Goal: Download file/media

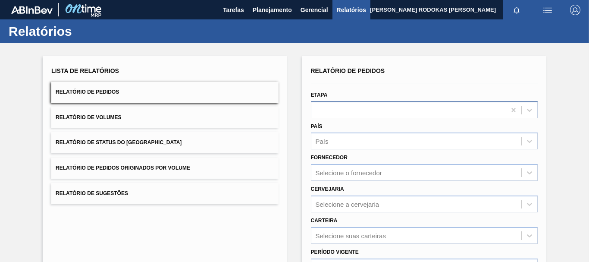
scroll to position [86, 0]
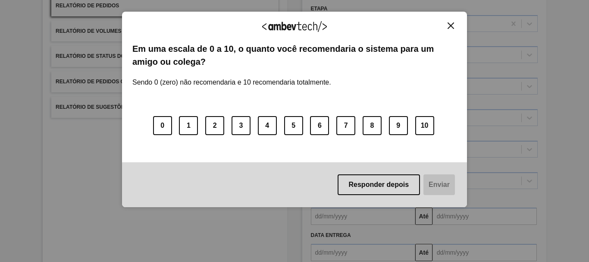
click at [456, 27] on button "Close" at bounding box center [451, 25] width 12 height 7
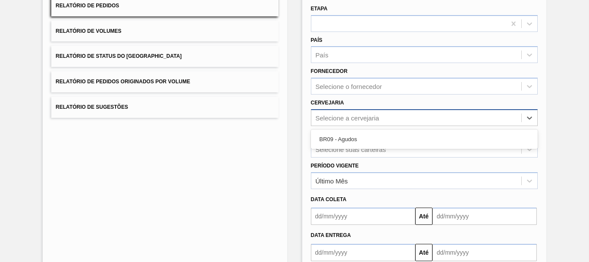
click at [352, 115] on div "Selecione a cervejaria" at bounding box center [347, 117] width 64 height 7
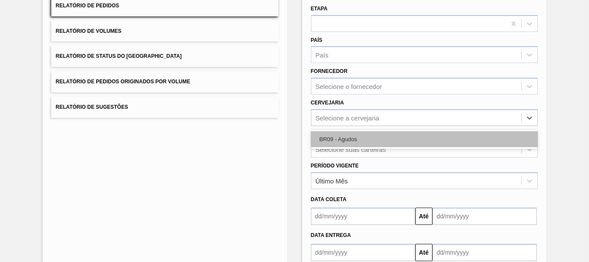
click at [357, 136] on div "BR09 - Agudos" at bounding box center [424, 139] width 227 height 16
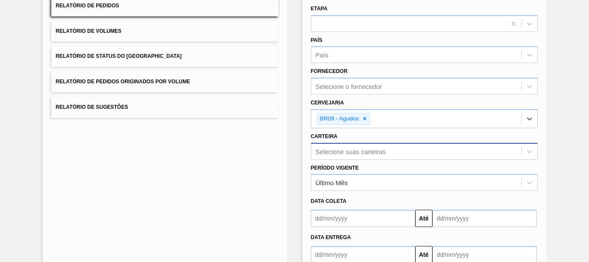
click at [360, 151] on div "Selecione suas carteiras" at bounding box center [424, 151] width 227 height 17
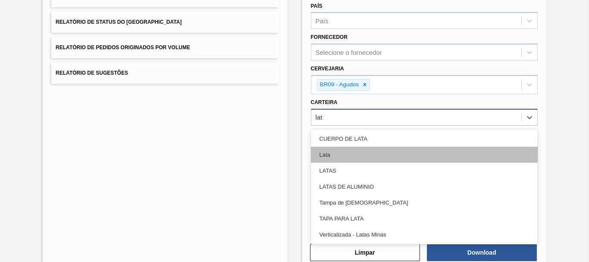
type input "lata"
click at [359, 149] on div "Lata" at bounding box center [424, 155] width 227 height 16
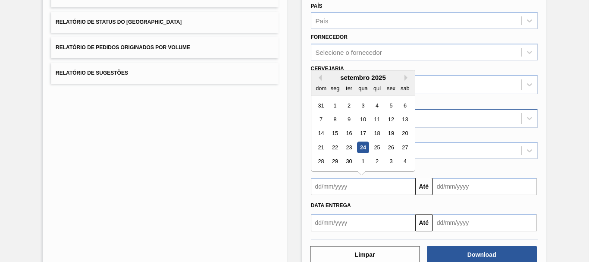
click at [387, 182] on input "text" at bounding box center [363, 186] width 104 height 17
click at [316, 76] on button "Previous Month" at bounding box center [318, 78] width 6 height 6
click at [334, 160] on div "25" at bounding box center [335, 162] width 12 height 12
type input "[DATE]"
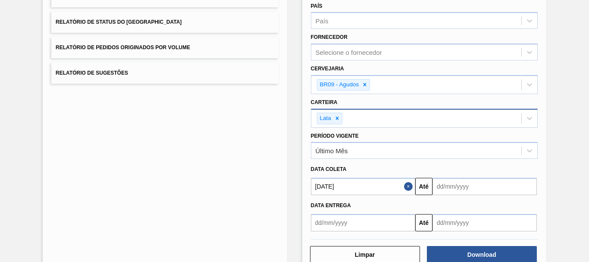
click at [476, 186] on input "text" at bounding box center [484, 186] width 104 height 17
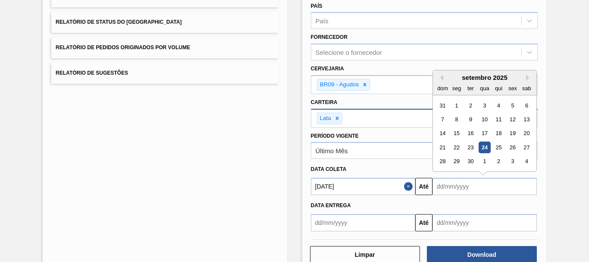
click at [522, 78] on div "setembro 2025" at bounding box center [484, 77] width 103 height 7
click at [524, 77] on div "setembro 2025" at bounding box center [484, 77] width 103 height 7
click at [532, 162] on div "28 29 30 1 2 3 4" at bounding box center [484, 161] width 98 height 14
click at [529, 161] on div "4" at bounding box center [527, 162] width 12 height 12
type input "[DATE]"
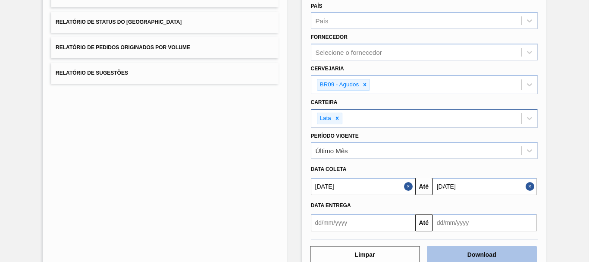
click at [480, 254] on button "Download" at bounding box center [482, 254] width 110 height 17
click at [162, 145] on div "Lista de Relatórios Relatório de Pedidos Relatório de Volumes Relatório de Stat…" at bounding box center [165, 104] width 244 height 337
click at [165, 169] on div "Lista de Relatórios Relatório de Pedidos Relatório de Volumes Relatório de Stat…" at bounding box center [165, 104] width 244 height 337
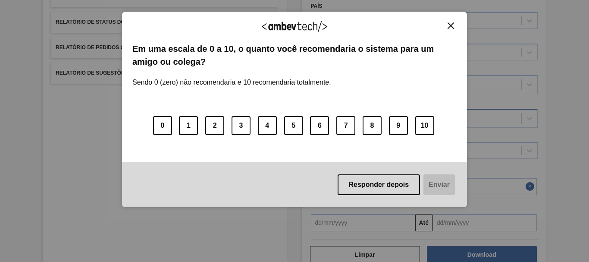
click at [449, 23] on img "Close" at bounding box center [450, 25] width 6 height 6
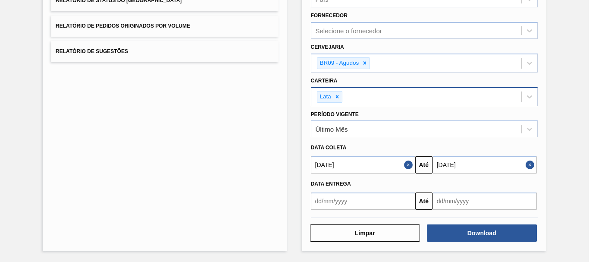
scroll to position [0, 0]
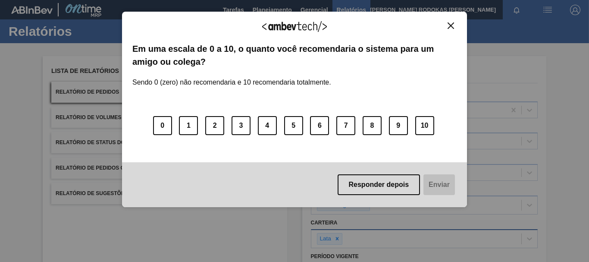
click at [447, 26] on img "Close" at bounding box center [450, 25] width 6 height 6
